Goal: Task Accomplishment & Management: Manage account settings

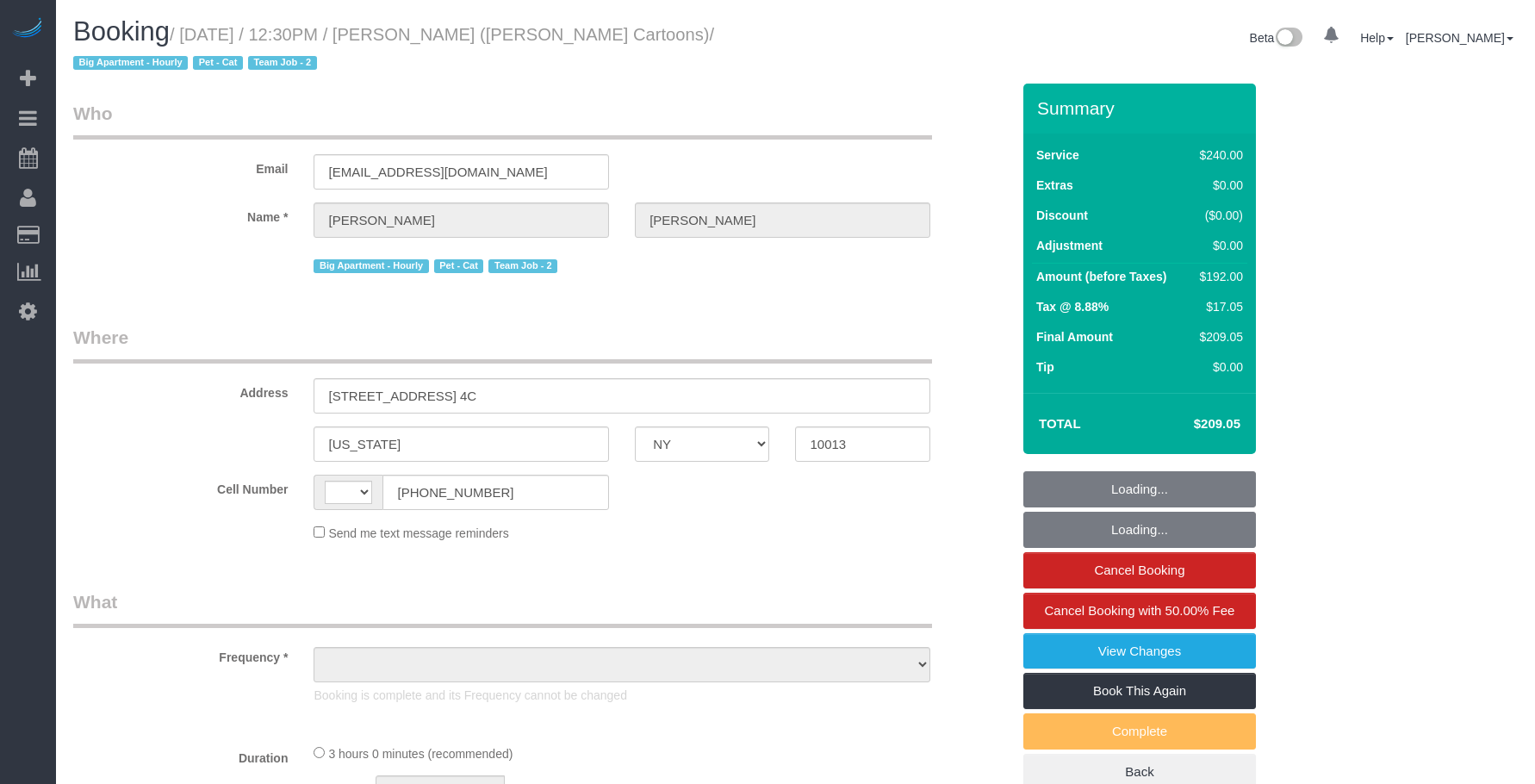
select select "NY"
select select "string:stripe-pm_1P6z724VGloSiKo7nPqUU3mz"
select select "number:89"
select select "number:90"
select select "number:14"
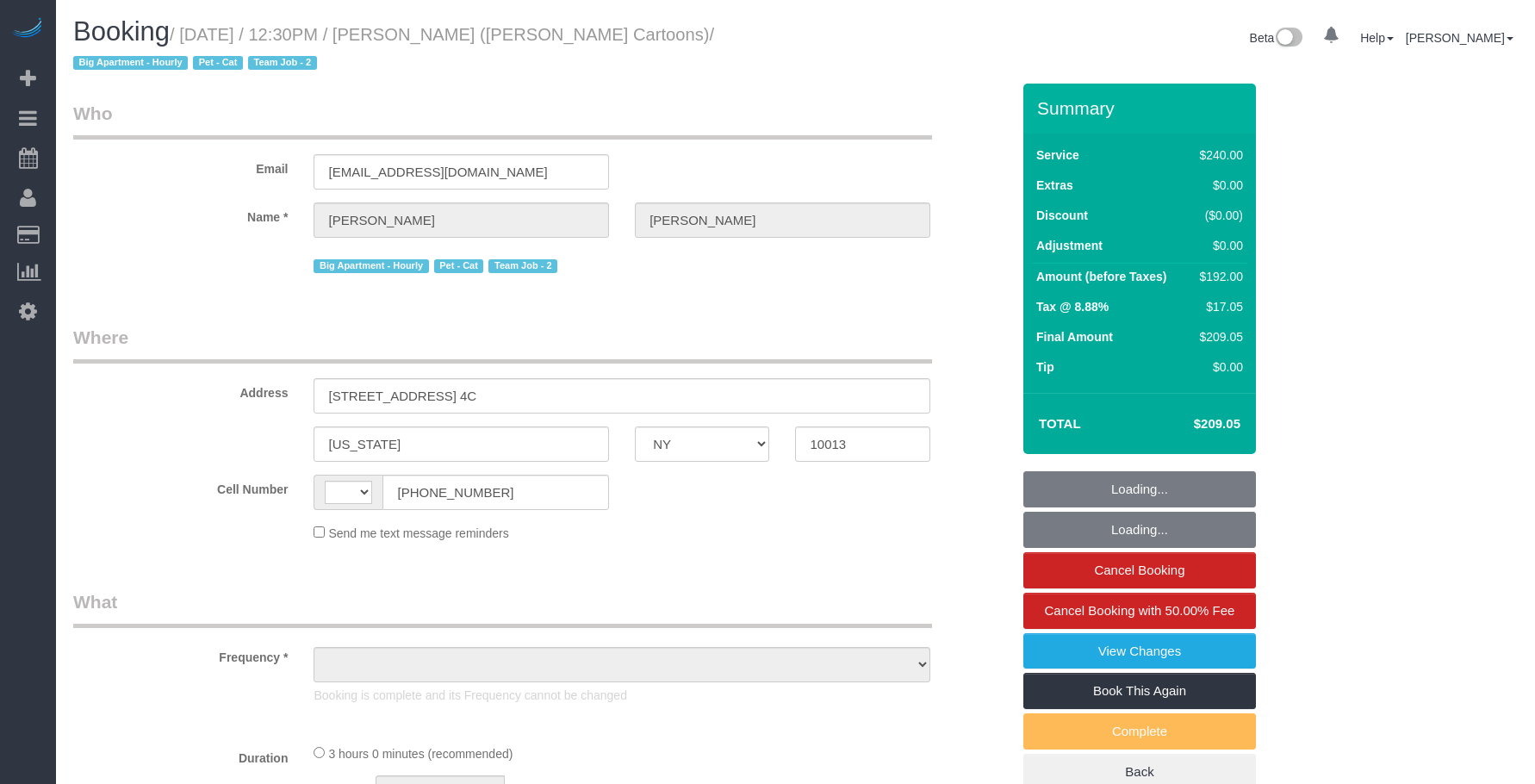
select select "number:6"
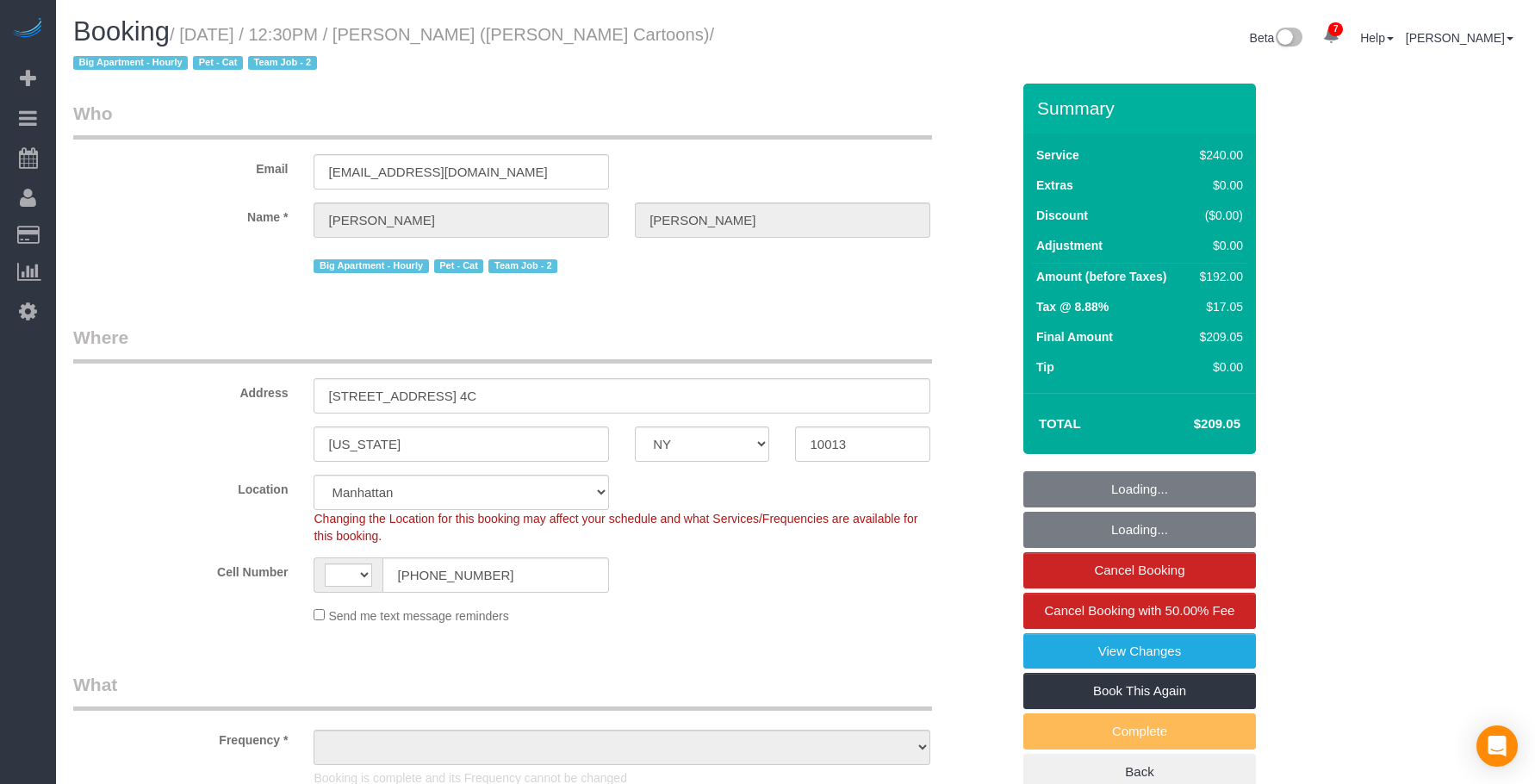
select select "string:US"
select select "object:976"
select select "180"
select select "object:1419"
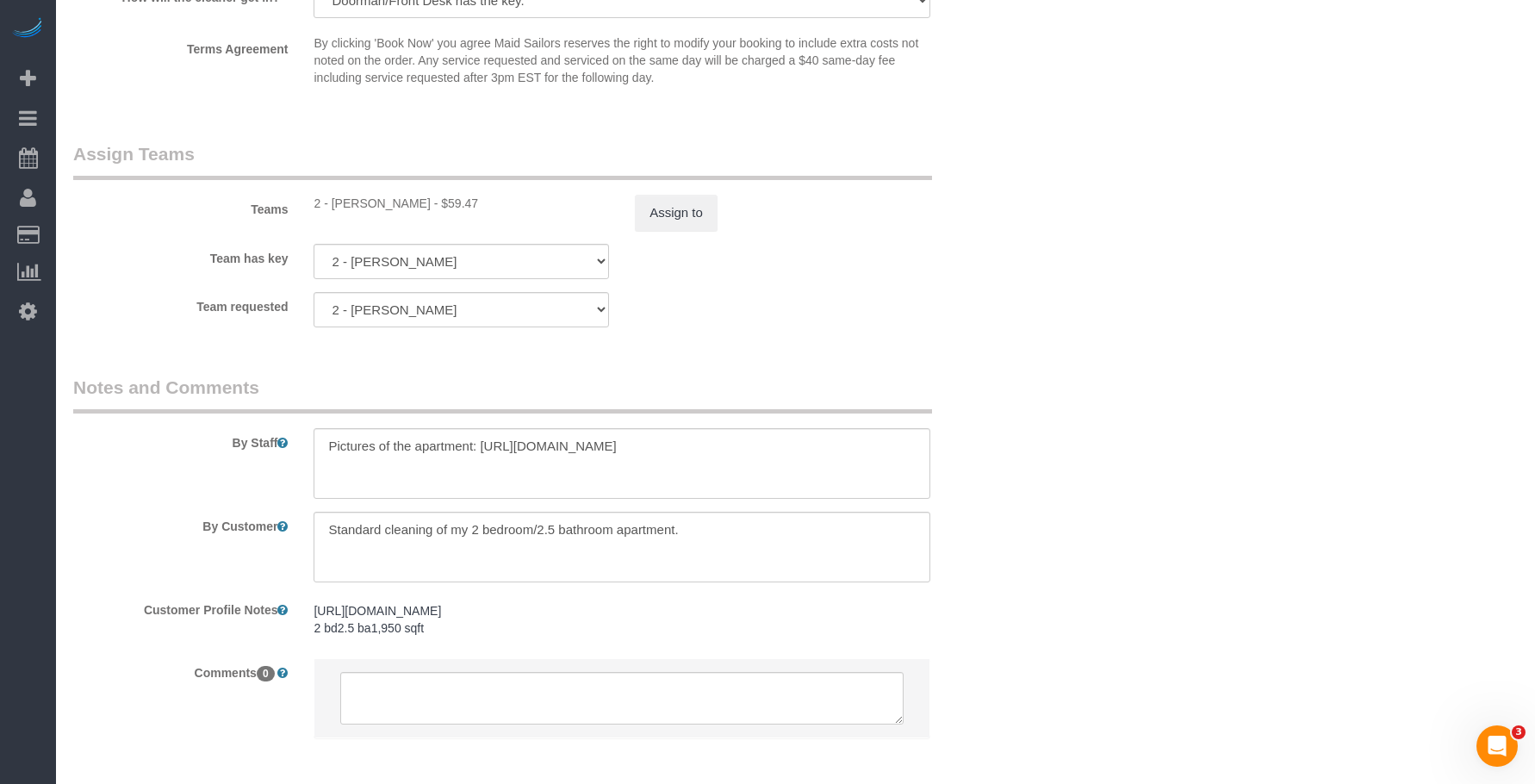
scroll to position [2059, 0]
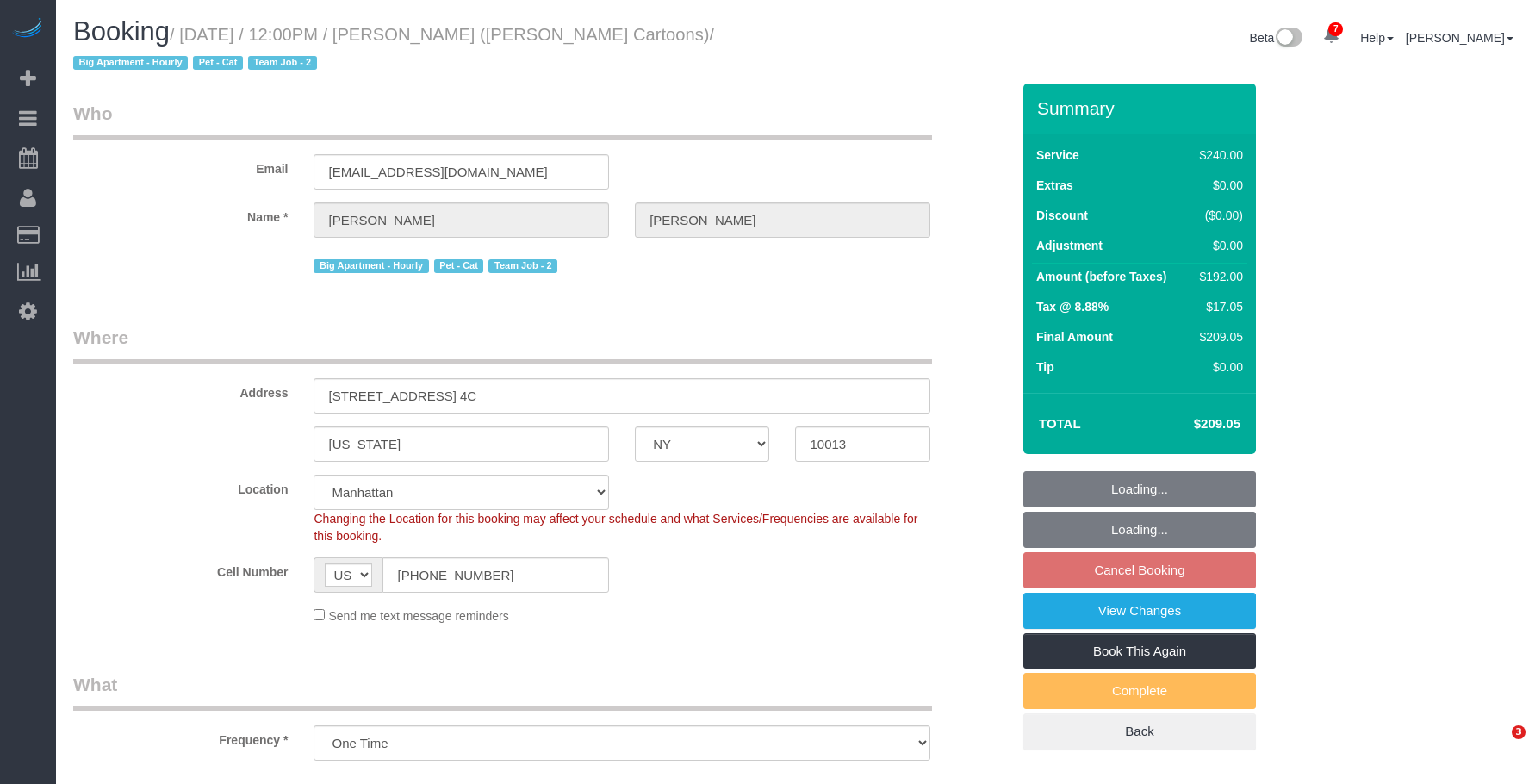
select select "NY"
select select "string:stripe-pm_1P6z724VGloSiKo7nPqUU3mz"
select select "180"
select select "spot1"
select select "number:89"
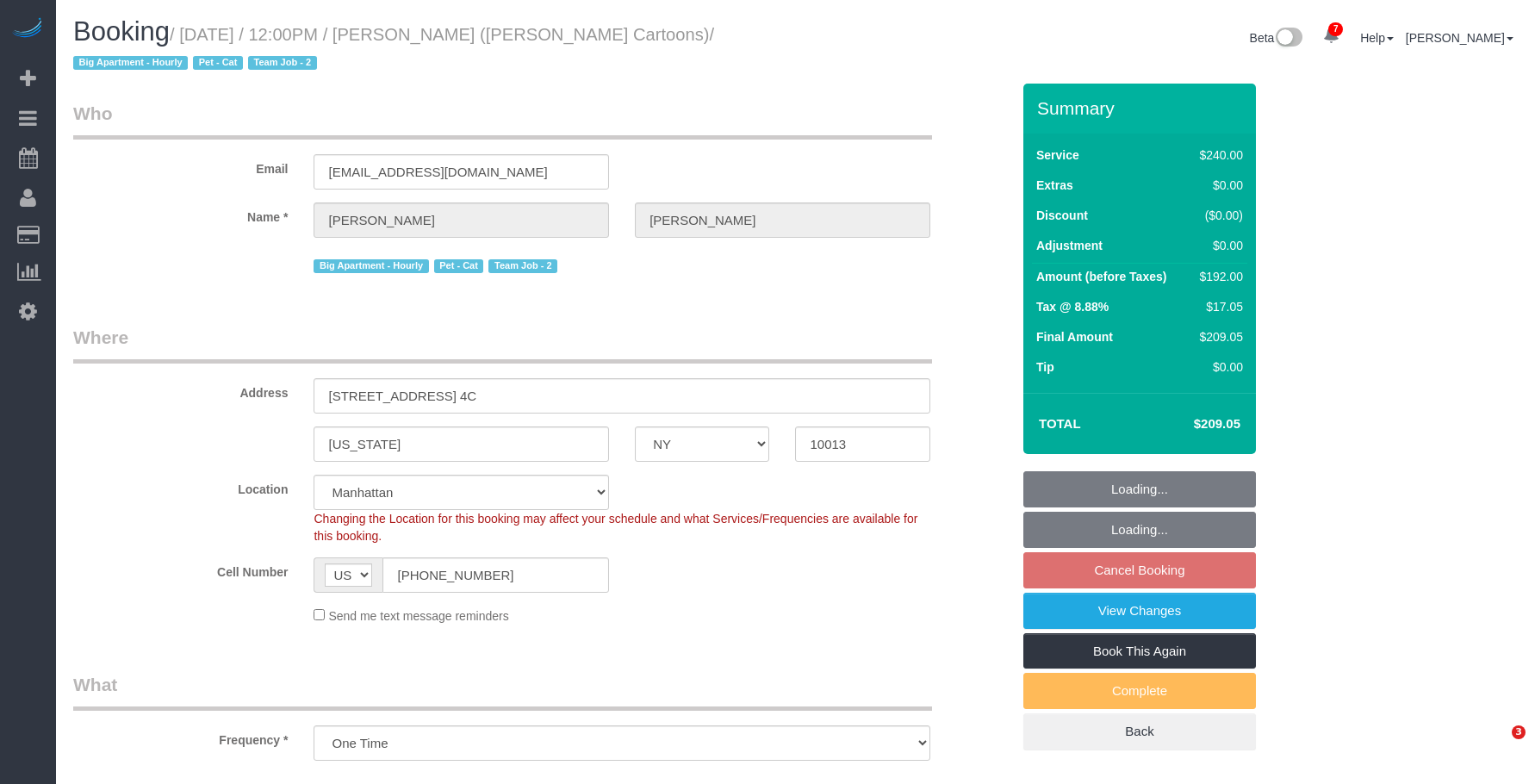
select select "number:90"
select select "number:14"
select select "number:6"
select select "object:1399"
click at [804, 131] on legend "Who" at bounding box center [502, 119] width 859 height 38
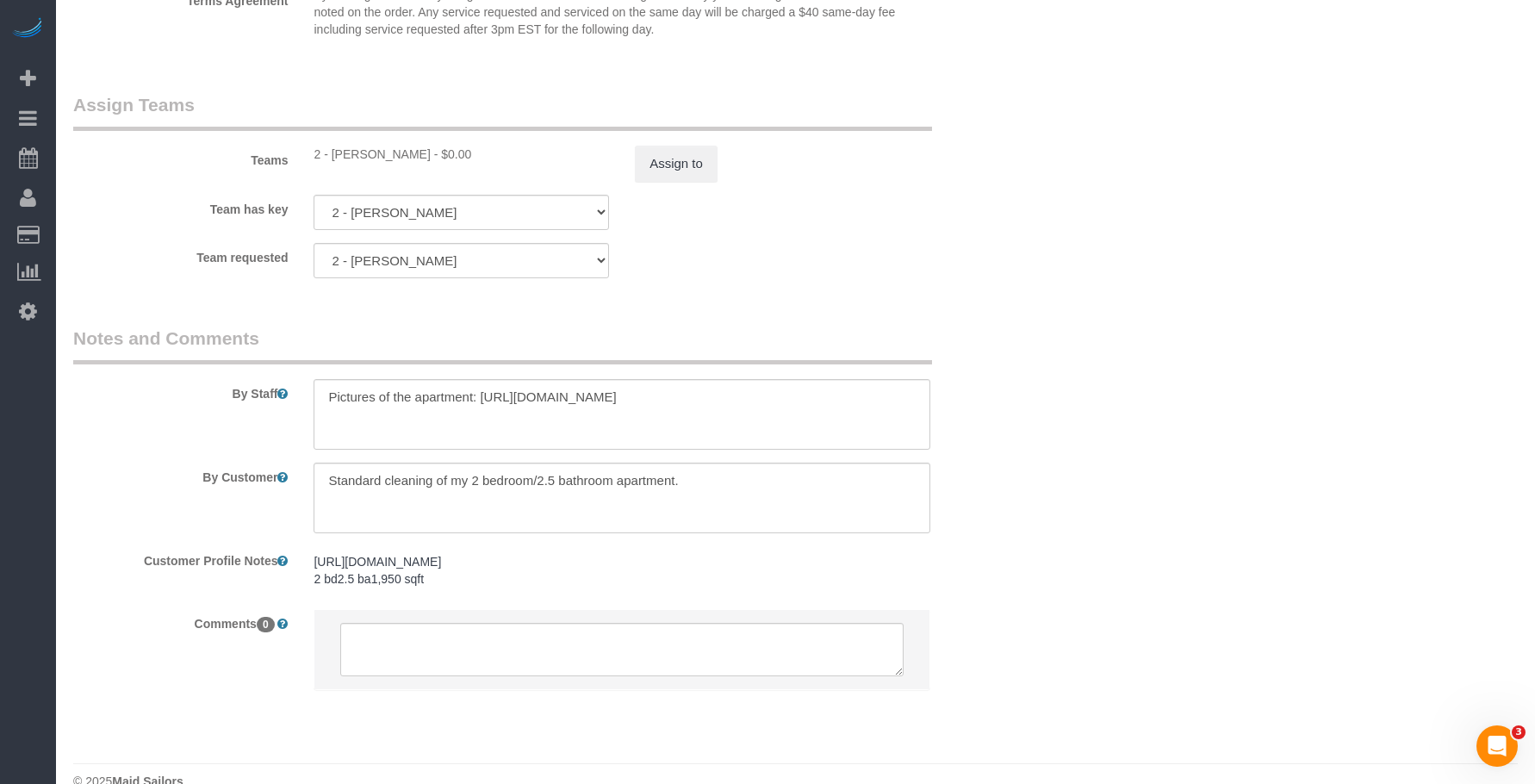
scroll to position [1897, 0]
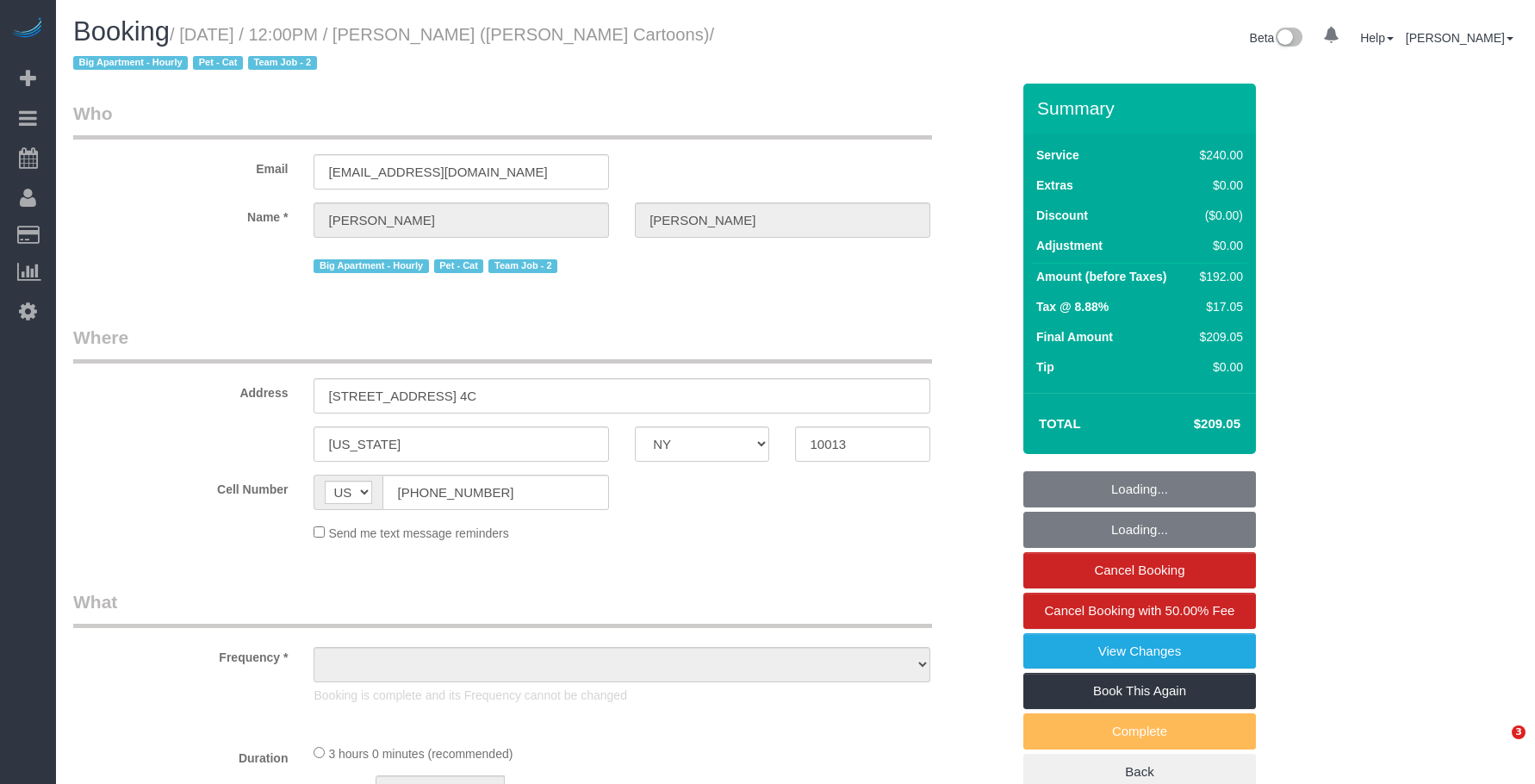
select select "NY"
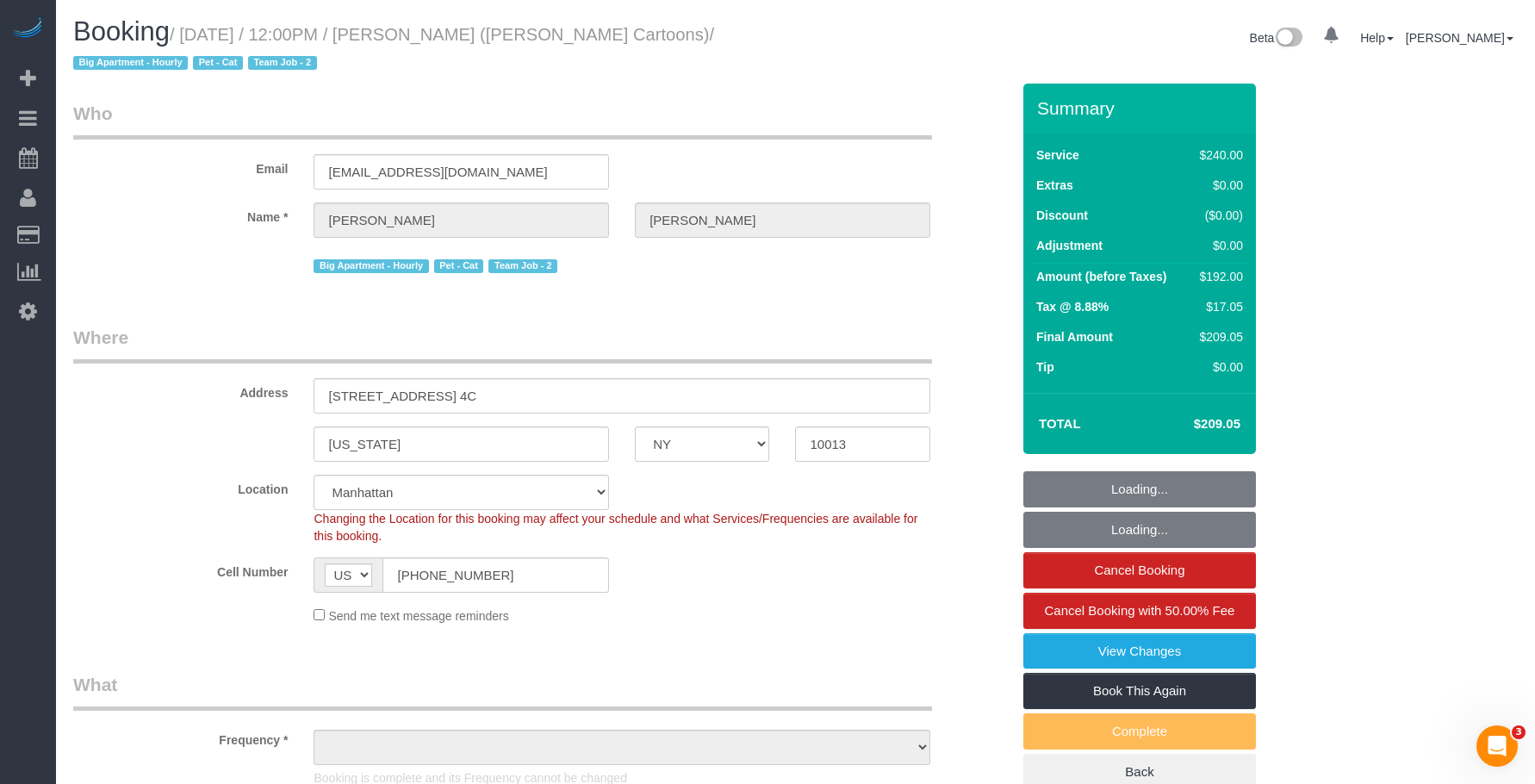
select select "object:702"
select select "string:stripe-pm_1P6z724VGloSiKo7nPqUU3mz"
select select "number:89"
select select "number:90"
select select "number:14"
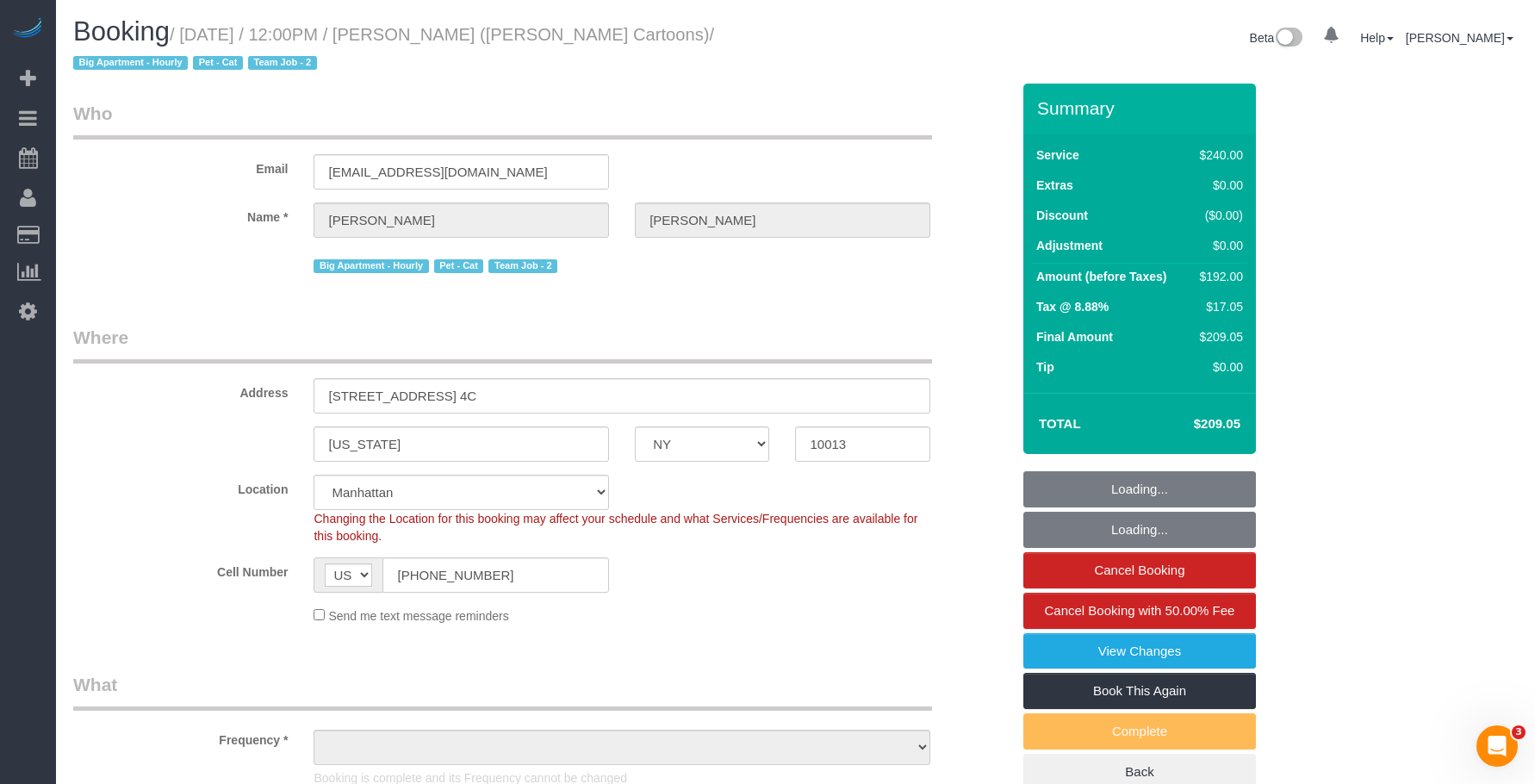
select select "number:6"
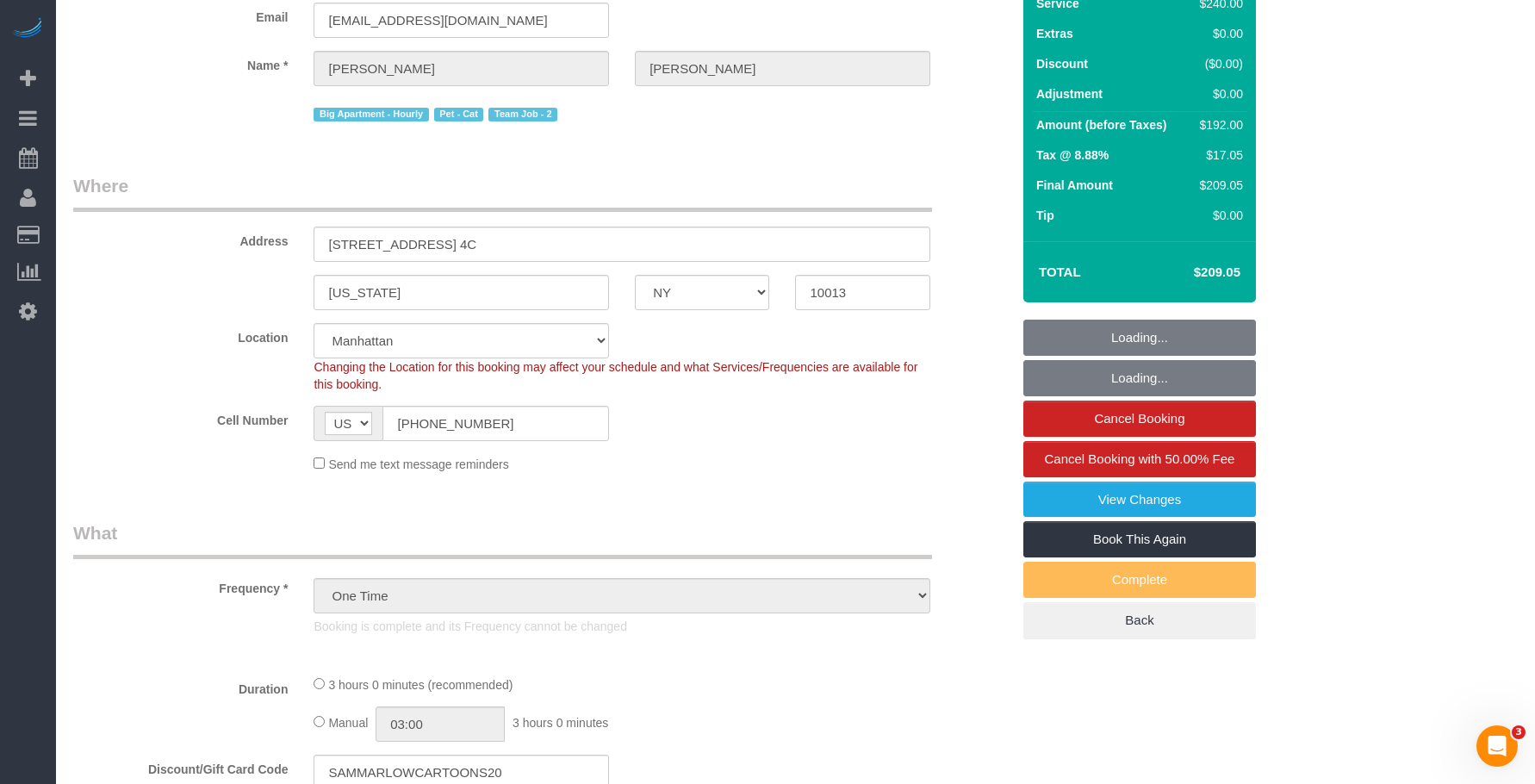
select select "object:1415"
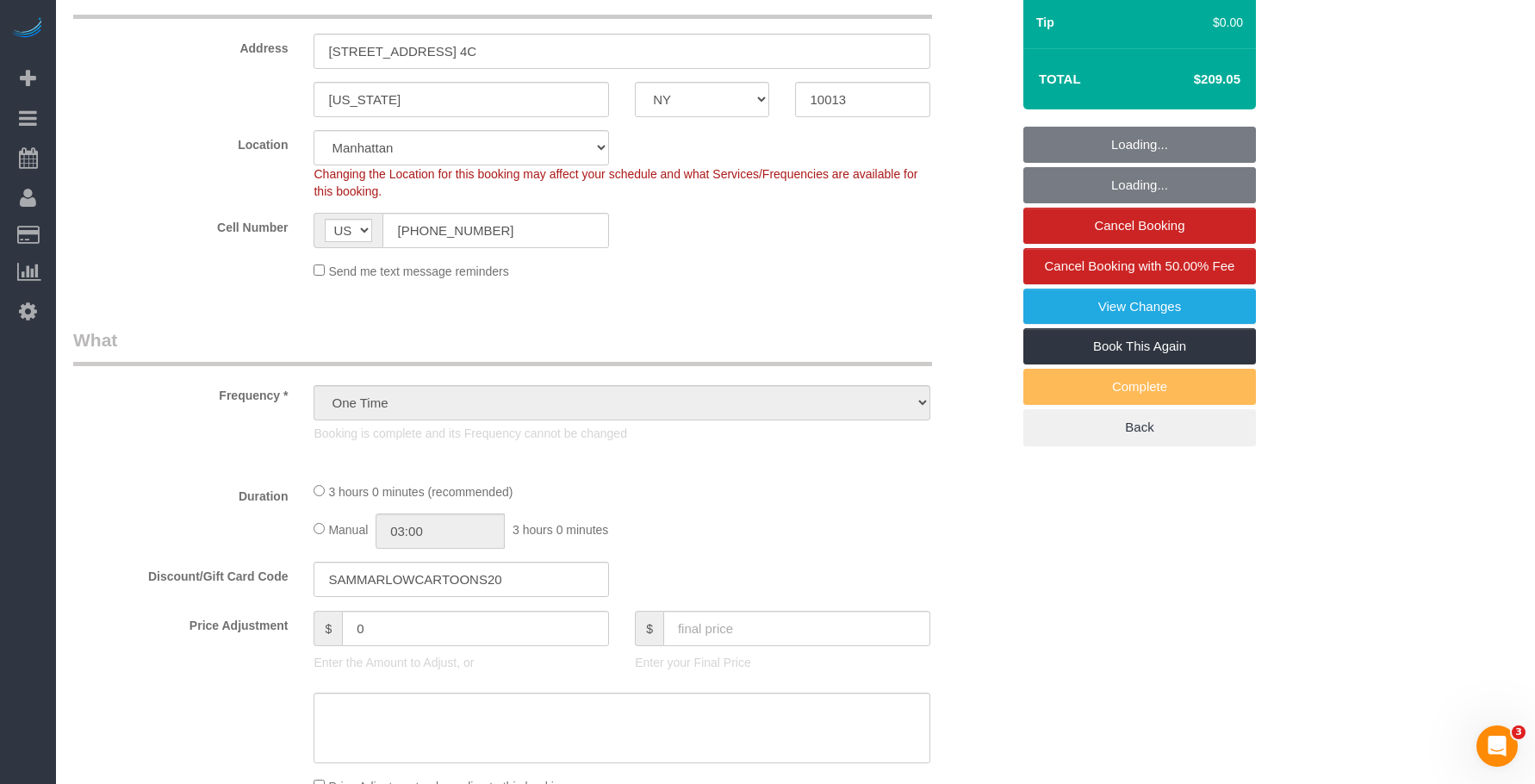
select select "180"
select select "spot1"
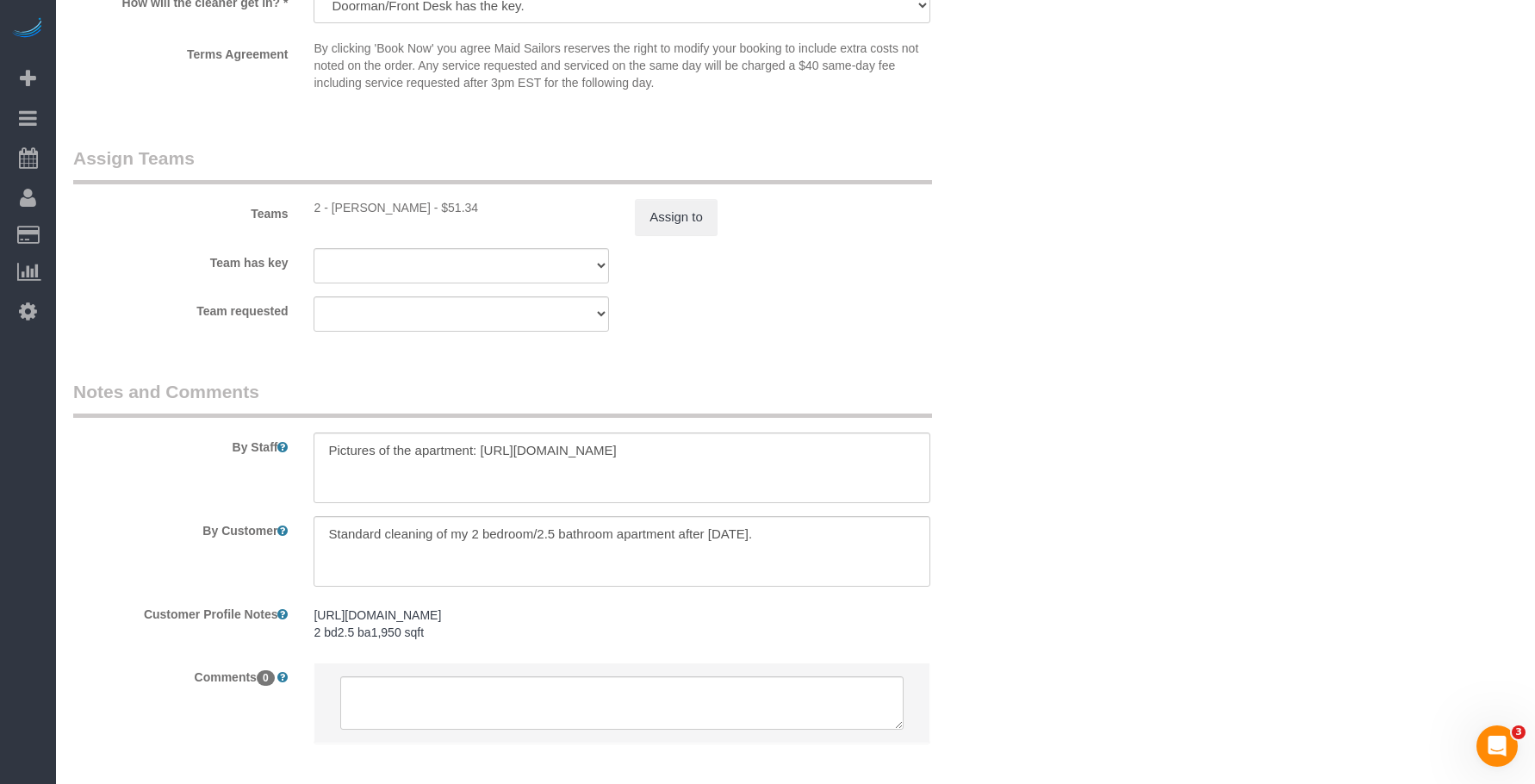
scroll to position [1966, 0]
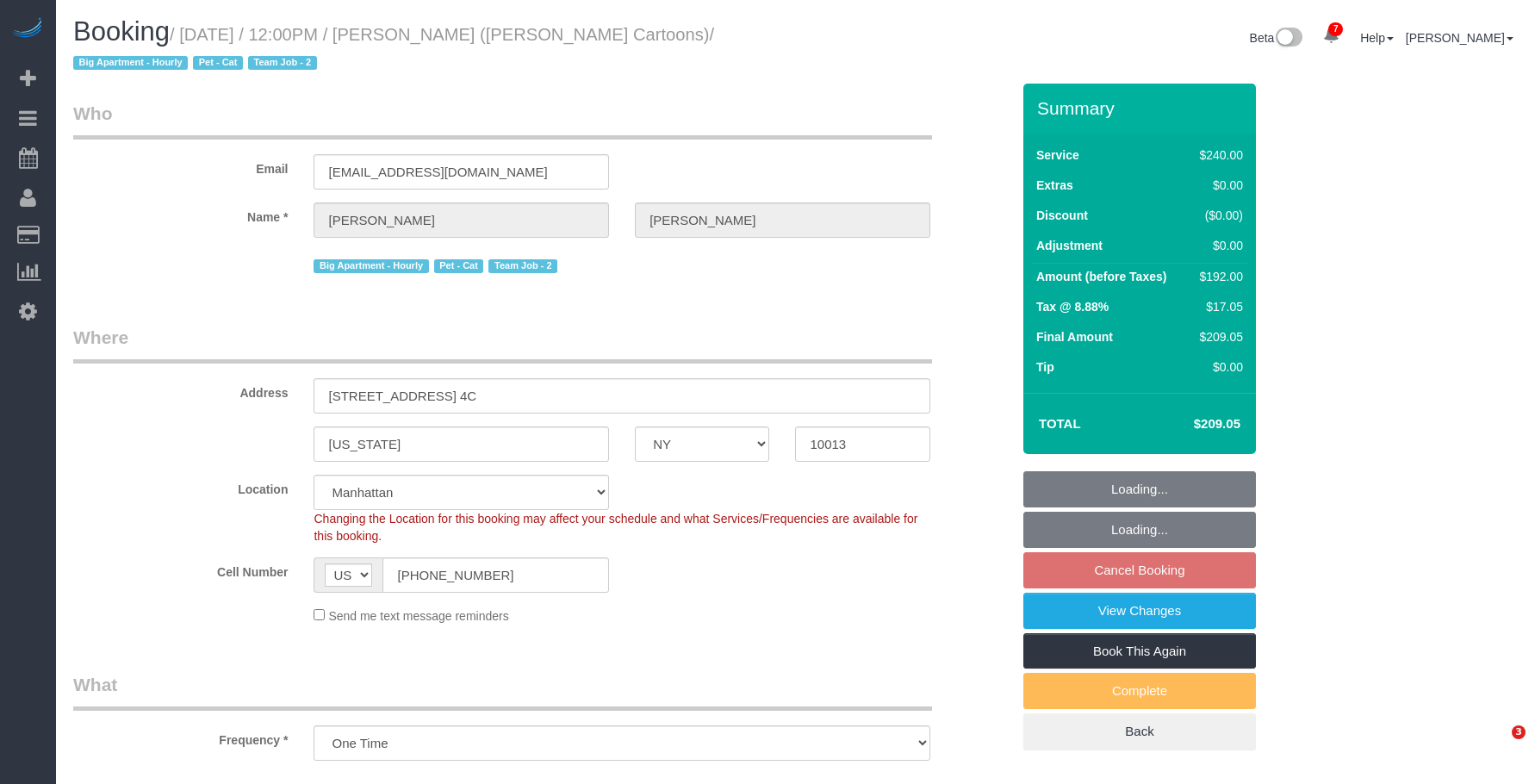
select select "NY"
select select "number:89"
select select "number:90"
select select "number:14"
select select "number:6"
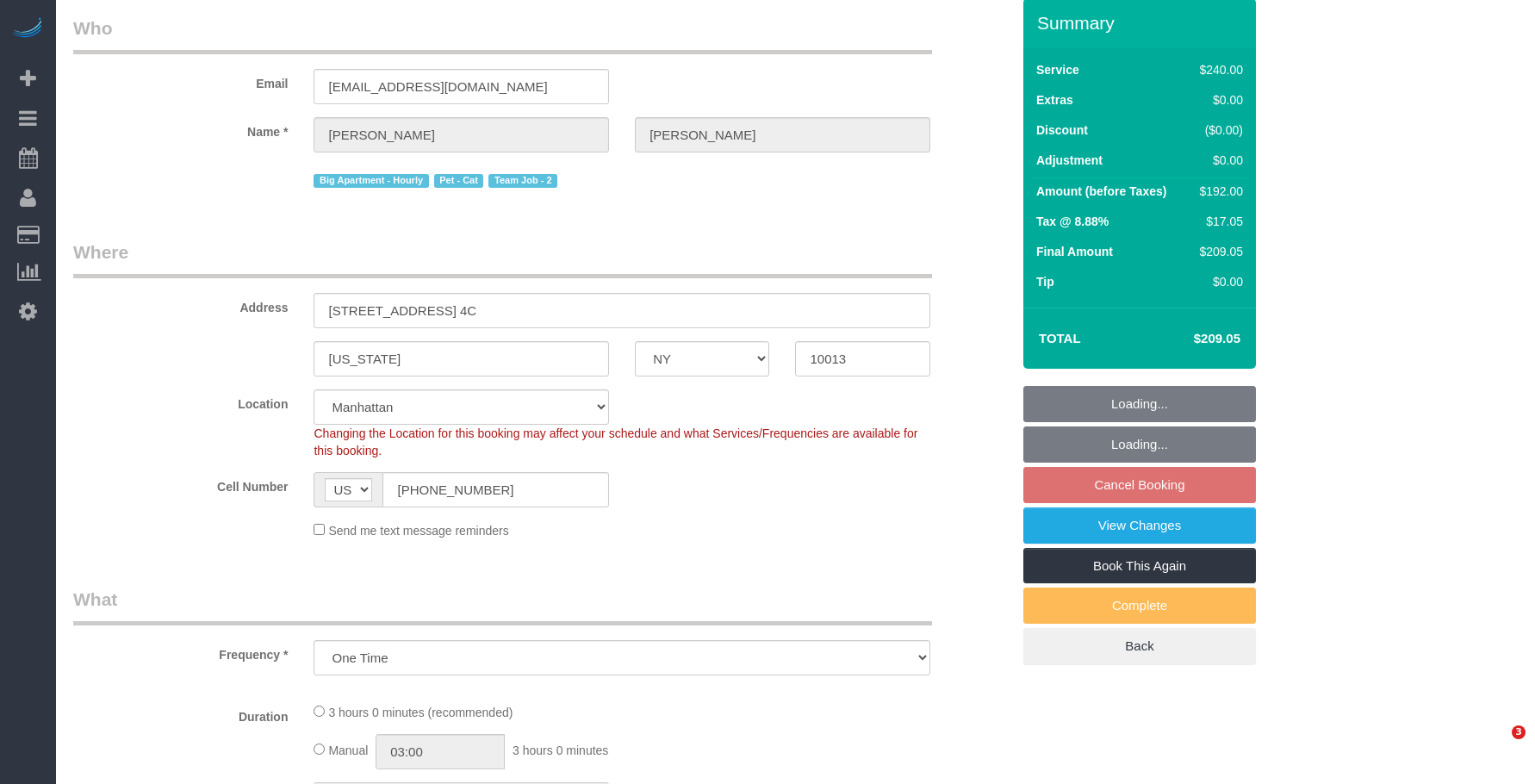
select select "180"
select select "spot1"
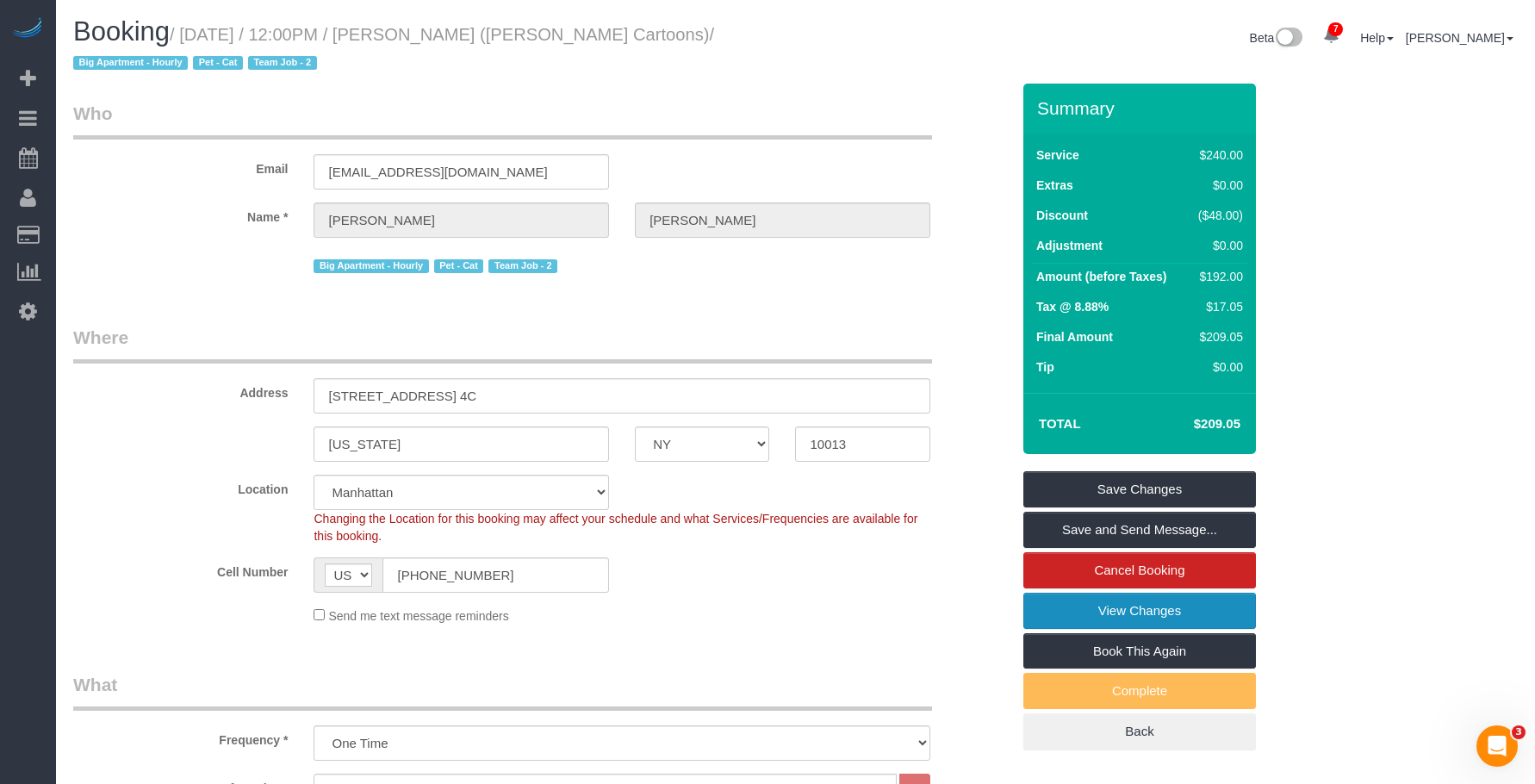
click at [1058, 611] on link "View Changes" at bounding box center [1140, 611] width 233 height 37
